Goal: Task Accomplishment & Management: Manage account settings

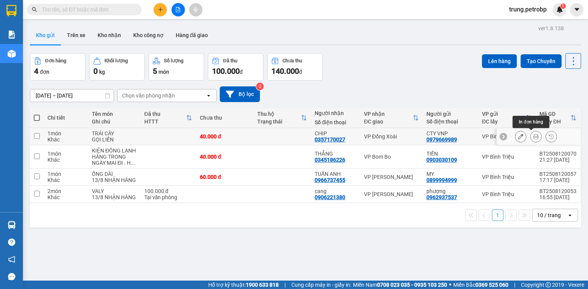
click at [530, 136] on button at bounding box center [535, 136] width 11 height 13
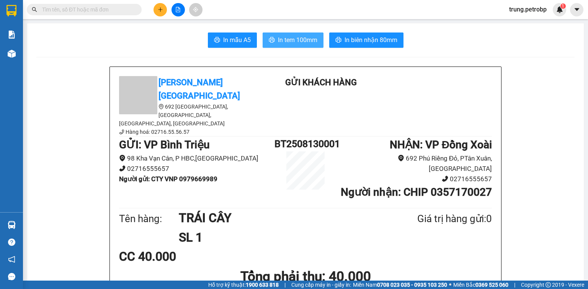
click at [300, 46] on button "In tem 100mm" at bounding box center [292, 40] width 61 height 15
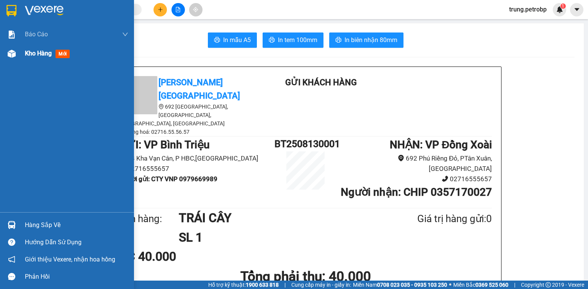
click at [4, 57] on div "Kho hàng mới" at bounding box center [67, 53] width 134 height 19
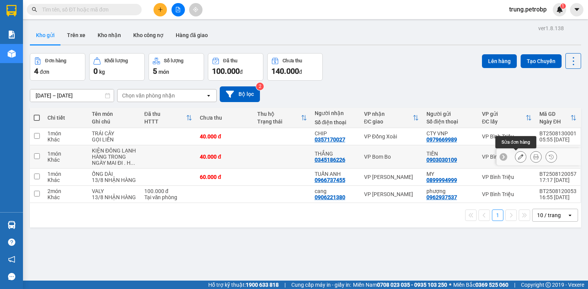
click at [518, 155] on icon at bounding box center [520, 156] width 5 height 5
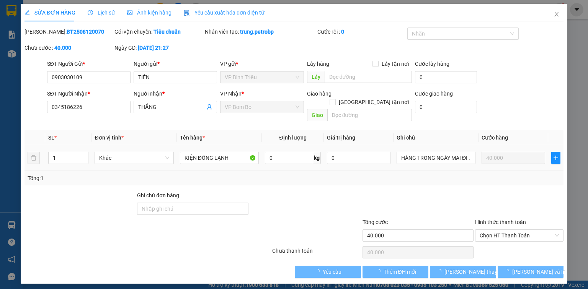
type input "0903030109"
type input "0345186226"
type input "40.000"
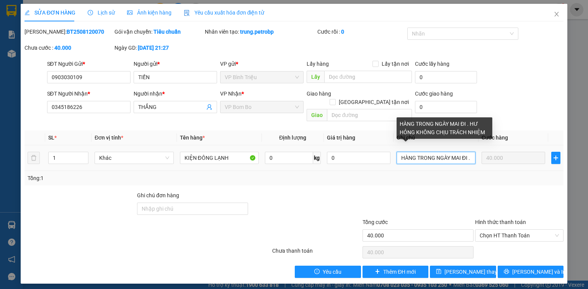
drag, startPoint x: 401, startPoint y: 149, endPoint x: 416, endPoint y: 150, distance: 14.9
click at [413, 152] on input "HÀNG TRONG NGÀY MAI ĐI . HƯ HỎNG KHÔNG CHỊU TRÁCH NHIỆM" at bounding box center [435, 158] width 79 height 12
click at [449, 152] on input "HÀNG TRONG NGÀY MAI ĐI . HƯ HỎNG KHÔNG CHỊU TRÁCH NHIỆM" at bounding box center [435, 158] width 79 height 12
drag, startPoint x: 400, startPoint y: 150, endPoint x: 472, endPoint y: 152, distance: 72.0
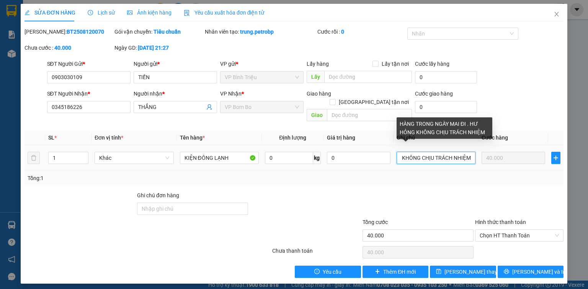
click at [472, 152] on input "HÀNG TRONG NGÀY MAI ĐI . HƯ HỎNG KHÔNG CHỊU TRÁCH NHIỆM" at bounding box center [435, 158] width 79 height 12
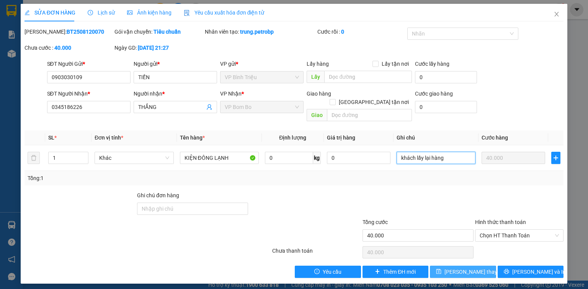
type input "khách lấy lại hàng"
click at [467, 268] on span "Lưu thay đổi" at bounding box center [474, 272] width 61 height 8
